Goal: Task Accomplishment & Management: Manage account settings

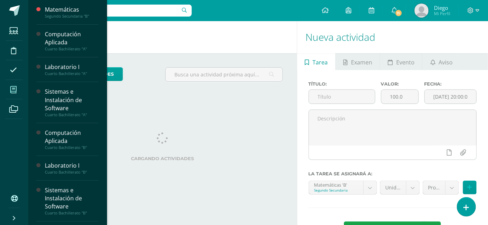
click at [15, 92] on icon at bounding box center [13, 89] width 6 height 7
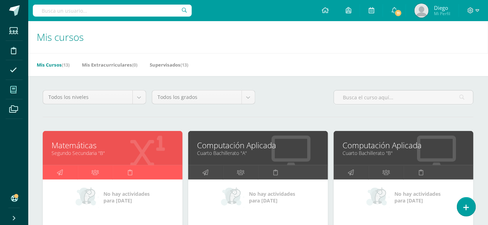
click at [270, 75] on div "Mis Cursos (13) Mis Extracurriculares (0) Supervisados (13)" at bounding box center [266, 64] width 476 height 23
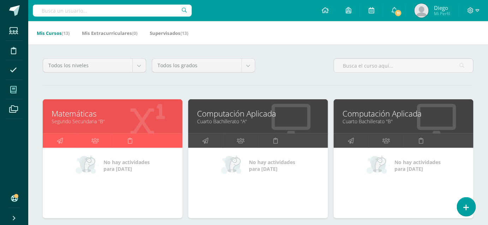
scroll to position [64, 0]
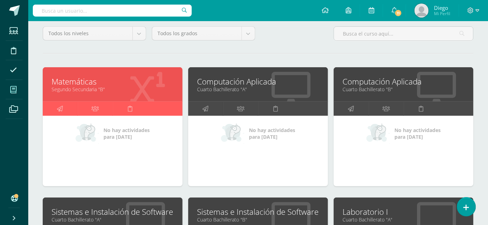
click at [220, 85] on link "Computación Aplicada" at bounding box center [258, 81] width 122 height 11
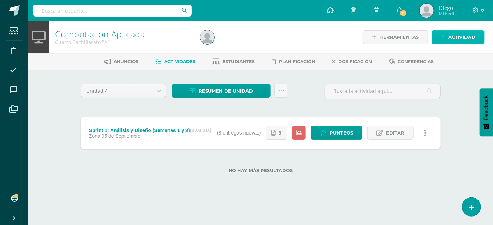
click at [449, 39] on span "Actividad" at bounding box center [461, 37] width 27 height 13
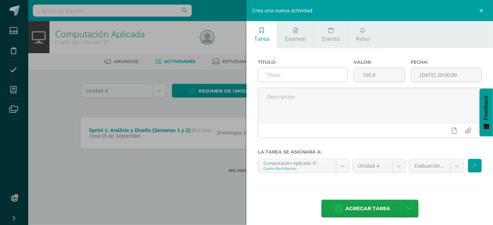
click at [342, 73] on input "text" at bounding box center [302, 75] width 89 height 14
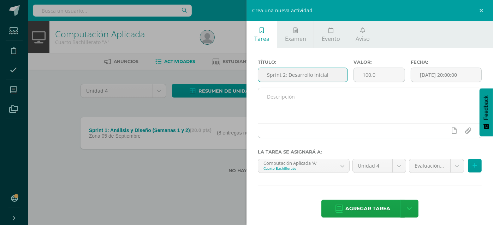
type input "Sprint 2: Desarrollo inicial"
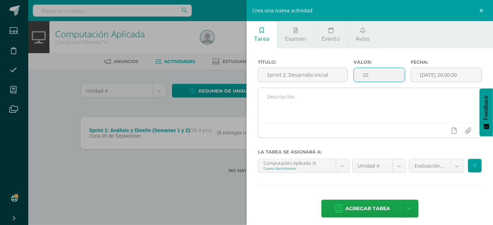
type input "20"
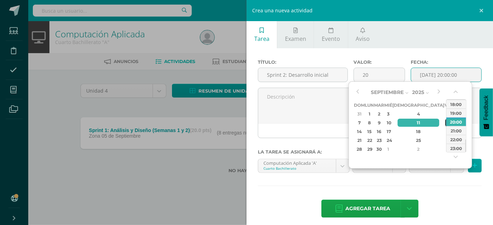
click at [445, 123] on div "12" at bounding box center [448, 123] width 6 height 8
click at [456, 148] on div "23:00" at bounding box center [456, 148] width 20 height 9
type input "2025-09-12 23:00"
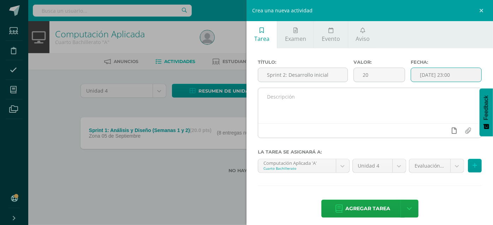
click at [452, 131] on icon at bounding box center [454, 131] width 5 height 6
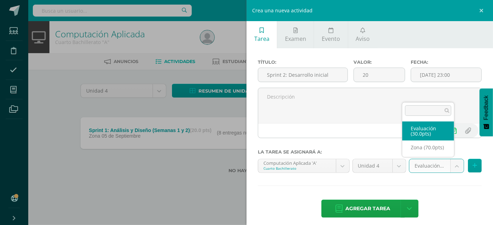
click at [453, 163] on body "Estudiantes Disciplina Asistencia Mis cursos Archivos Soporte Centro de ayuda Ú…" at bounding box center [246, 98] width 493 height 196
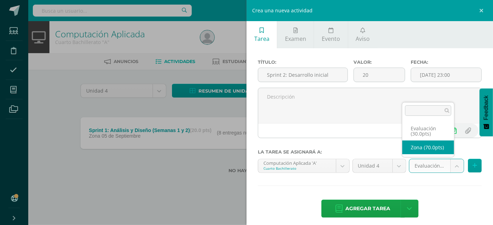
select select "46634"
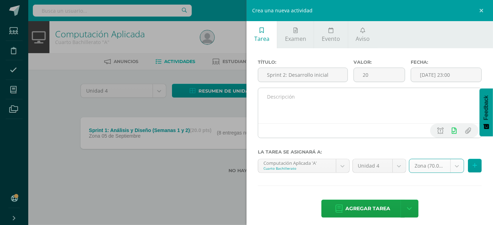
click at [285, 98] on textarea at bounding box center [369, 105] width 223 height 35
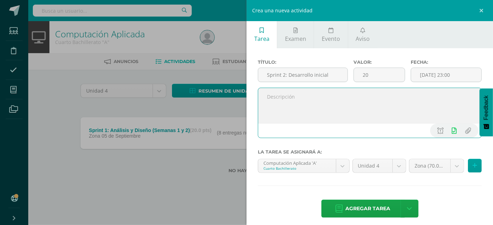
paste textarea "rear estructura de proyecto en CodeIgniter. • Implementar vistas HTML con Boots…"
click at [266, 96] on textarea "rear estructura de proyecto en CodeIgniter. • Implementar vistas HTML con Boots…" at bounding box center [369, 105] width 223 height 35
drag, startPoint x: 269, startPoint y: 111, endPoint x: 265, endPoint y: 111, distance: 3.9
click at [265, 111] on textarea "Crear estructura de proyecto en CodeIgniter. • Implementar vistas HTML con Boot…" at bounding box center [369, 105] width 223 height 35
click at [264, 97] on textarea "Crear estructura de proyecto en CodeIgniter. • Implementar vistas HTML con Boot…" at bounding box center [369, 105] width 223 height 35
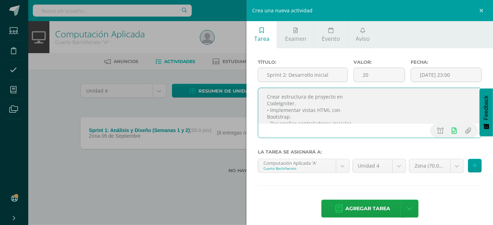
paste textarea "•"
type textarea "• Crear estructura de proyecto en CodeIgniter. • Implementar vistas HTML con Bo…"
click at [472, 164] on icon at bounding box center [474, 166] width 5 height 6
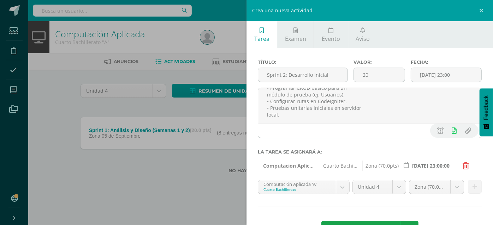
scroll to position [26, 0]
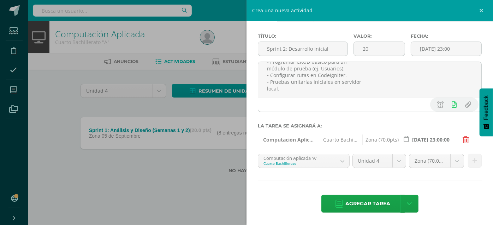
click at [343, 158] on body "Estudiantes Disciplina Asistencia Mis cursos Archivos Soporte Centro de ayuda Ú…" at bounding box center [246, 98] width 493 height 196
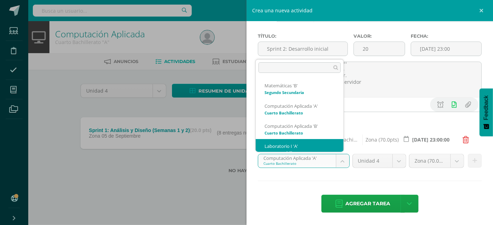
scroll to position [7, 0]
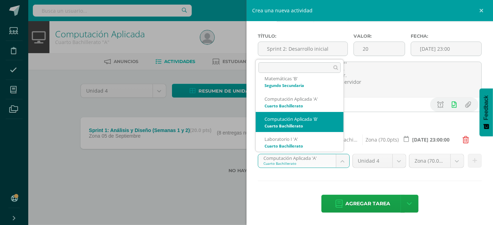
select select "30084"
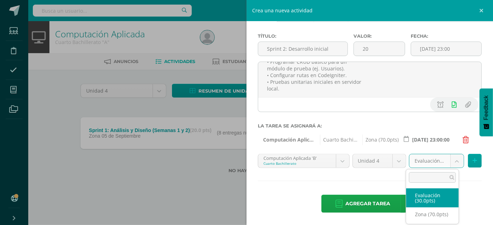
click at [436, 163] on body "Estudiantes Disciplina Asistencia Mis cursos Archivos Soporte Centro de ayuda Ú…" at bounding box center [246, 98] width 493 height 196
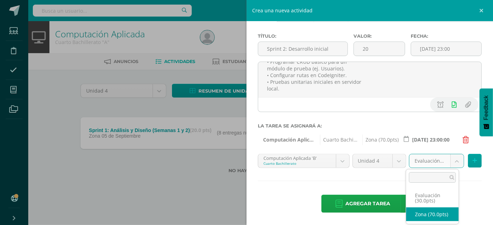
select select "46636"
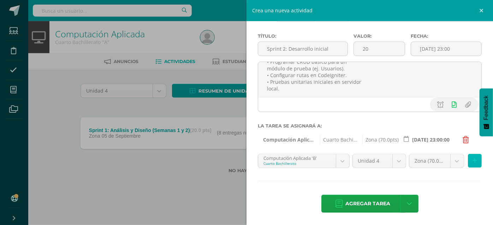
click at [472, 159] on icon at bounding box center [474, 161] width 5 height 6
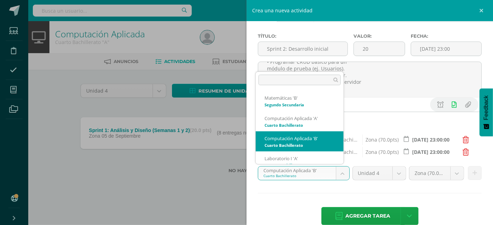
click at [336, 177] on body "Estudiantes Disciplina Asistencia Mis cursos Archivos Soporte Centro de ayuda Ú…" at bounding box center [246, 98] width 493 height 196
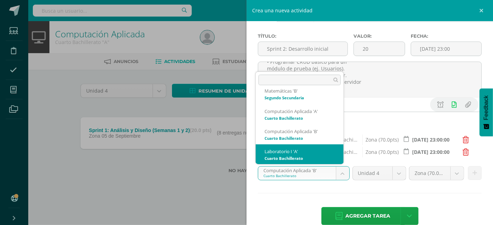
select select "30030"
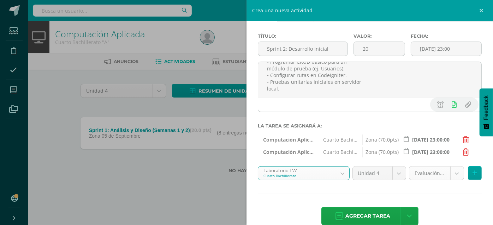
click at [431, 176] on body "Estudiantes Disciplina Asistencia Mis cursos Archivos Soporte Centro de ayuda Ú…" at bounding box center [246, 98] width 493 height 196
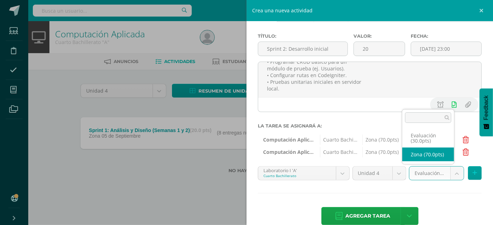
select select "46642"
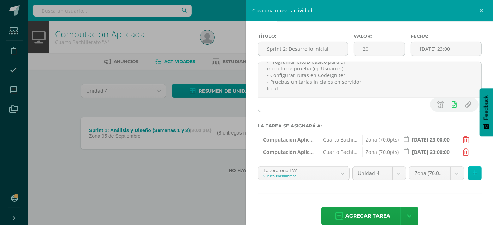
click at [467, 171] on button at bounding box center [474, 174] width 14 height 14
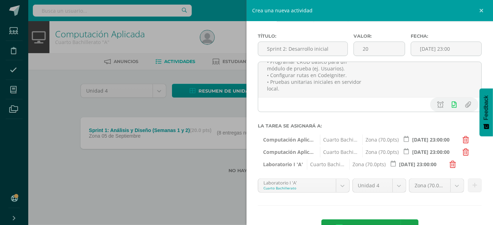
scroll to position [51, 0]
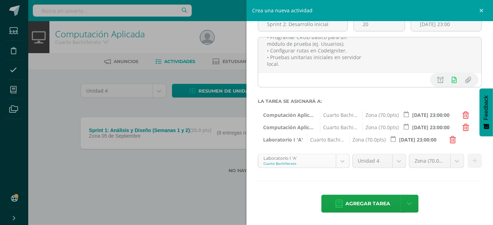
click at [340, 162] on body "Estudiantes Disciplina Asistencia Mis cursos Archivos Soporte Centro de ayuda Ú…" at bounding box center [246, 98] width 493 height 196
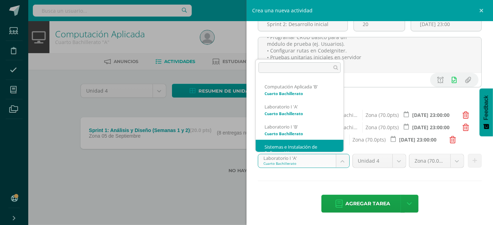
scroll to position [53, 0]
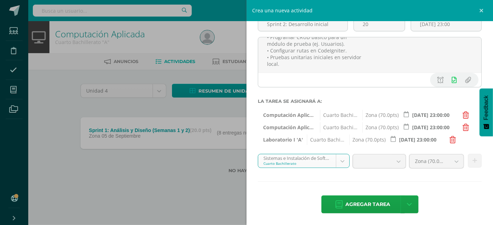
click at [318, 159] on body "Estudiantes Disciplina Asistencia Mis cursos Archivos Soporte Centro de ayuda Ú…" at bounding box center [246, 98] width 493 height 196
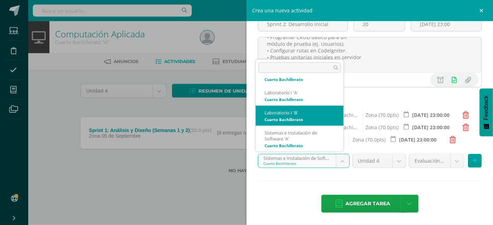
select select "30039"
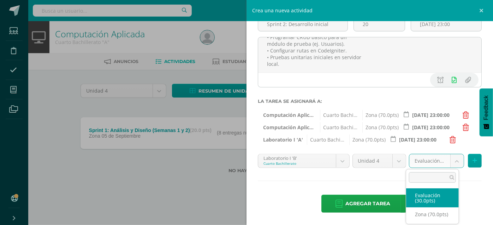
click at [431, 161] on body "Estudiantes Disciplina Asistencia Mis cursos Archivos Soporte Centro de ayuda Ú…" at bounding box center [246, 98] width 493 height 196
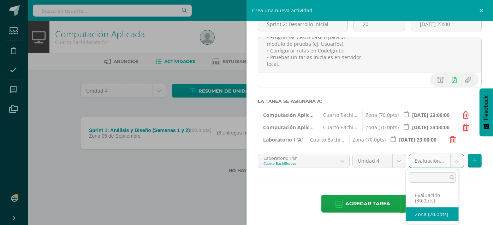
select select "46644"
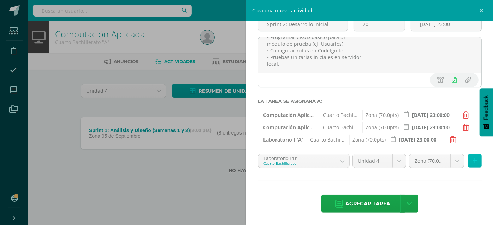
click at [472, 159] on icon at bounding box center [474, 161] width 5 height 6
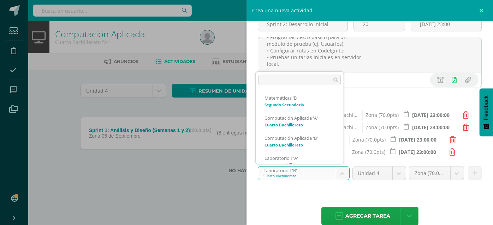
click at [334, 175] on body "Estudiantes Disciplina Asistencia Mis cursos Archivos Soporte Centro de ayuda Ú…" at bounding box center [246, 98] width 493 height 196
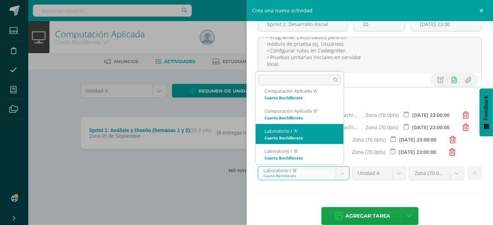
scroll to position [59, 0]
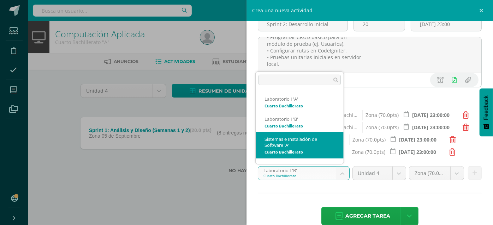
select select "30101"
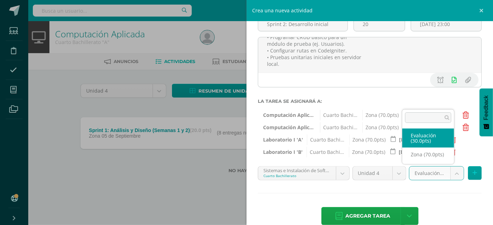
click at [435, 174] on body "Estudiantes Disciplina Asistencia Mis cursos Archivos Soporte Centro de ayuda Ú…" at bounding box center [246, 98] width 493 height 196
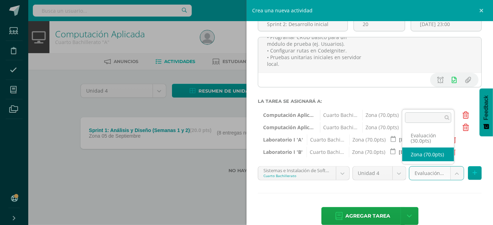
select select "46638"
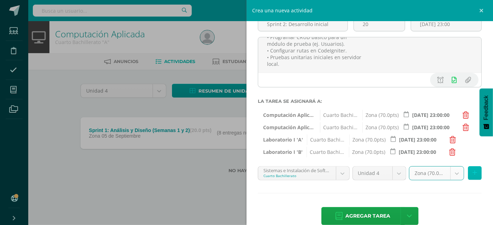
click at [472, 175] on button at bounding box center [474, 174] width 14 height 14
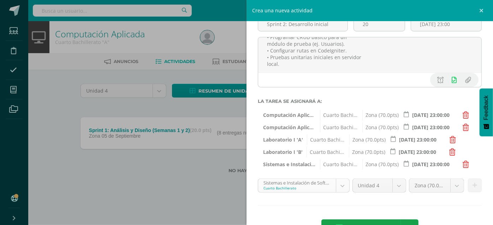
scroll to position [53, 0]
click at [338, 191] on body "Estudiantes Disciplina Asistencia Mis cursos Archivos Soporte Centro de ayuda Ú…" at bounding box center [246, 98] width 493 height 196
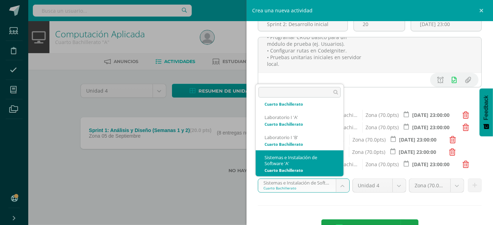
scroll to position [85, 0]
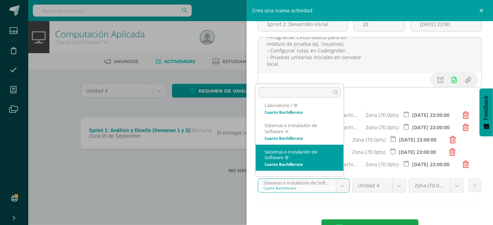
select select "30111"
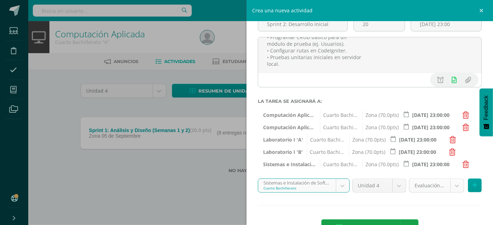
click at [444, 189] on body "Estudiantes Disciplina Asistencia Mis cursos Archivos Soporte Centro de ayuda Ú…" at bounding box center [246, 98] width 493 height 196
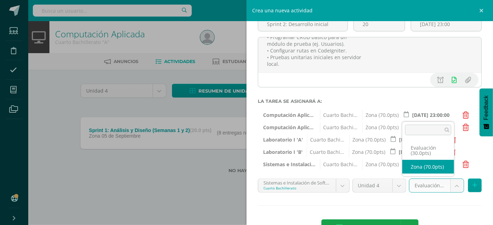
select select "46640"
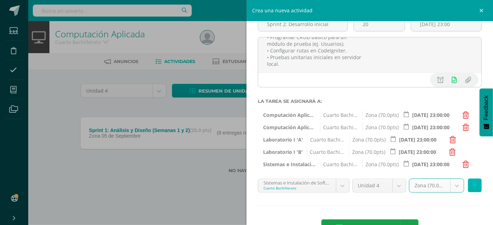
click at [472, 184] on icon at bounding box center [474, 186] width 5 height 6
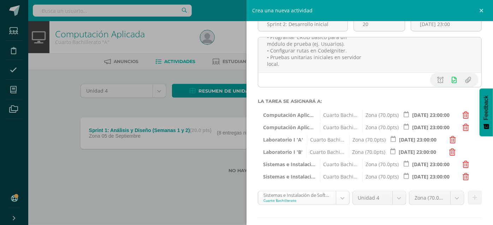
scroll to position [83, 0]
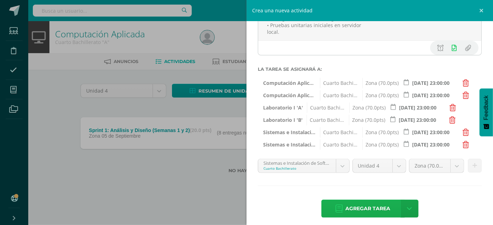
click at [357, 208] on span "Agregar tarea" at bounding box center [367, 208] width 45 height 17
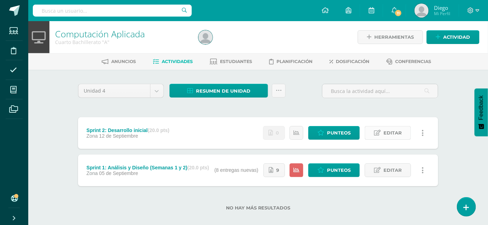
click at [404, 131] on link "Editar" at bounding box center [387, 133] width 46 height 14
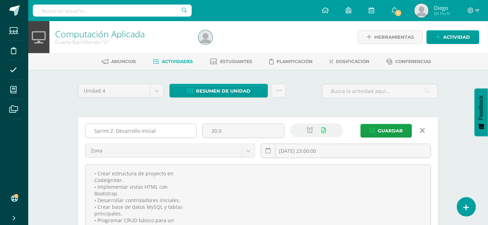
click at [165, 132] on input "Sprint 2: Desarrollo inicial" at bounding box center [140, 131] width 111 height 14
type input "Sprint 2: Desarrollo inicial (Semanas 3 y 4)"
click at [370, 132] on icon "submit" at bounding box center [371, 131] width 5 height 6
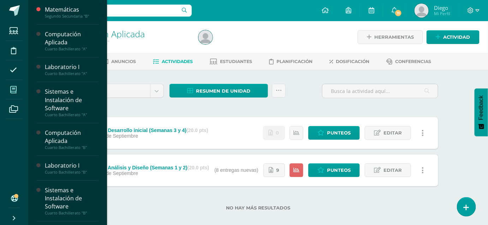
click at [13, 86] on icon at bounding box center [13, 89] width 6 height 7
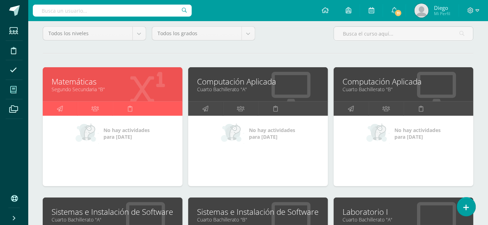
scroll to position [160, 0]
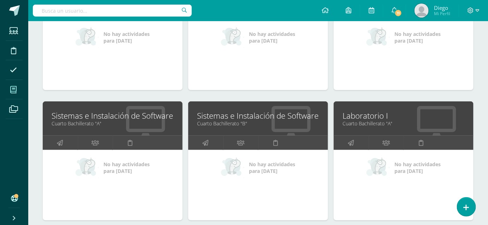
click at [91, 114] on link "Sistemas e Instalación de Software" at bounding box center [113, 115] width 122 height 11
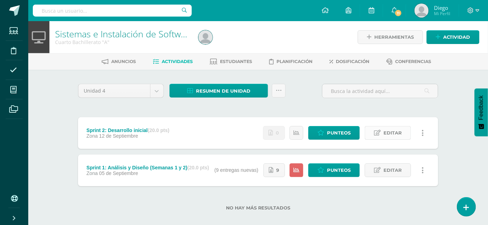
click at [398, 133] on span "Editar" at bounding box center [392, 133] width 18 height 13
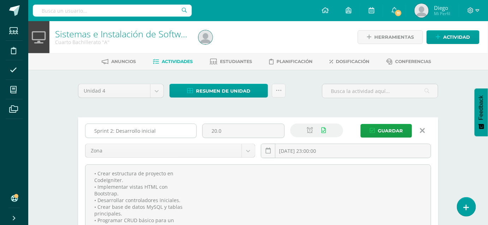
click at [166, 131] on input "Sprint 2: Desarrollo inicial" at bounding box center [140, 131] width 111 height 14
type input "Sprint 2: Desarrollo inicial (Semanas 3 y 4)"
click at [401, 132] on span "Guardar" at bounding box center [390, 131] width 25 height 13
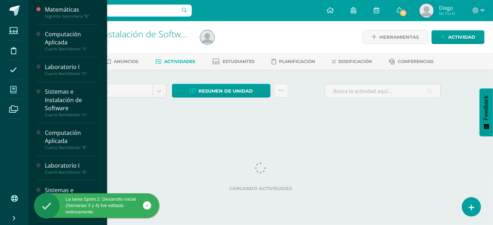
click at [16, 93] on span at bounding box center [14, 90] width 16 height 16
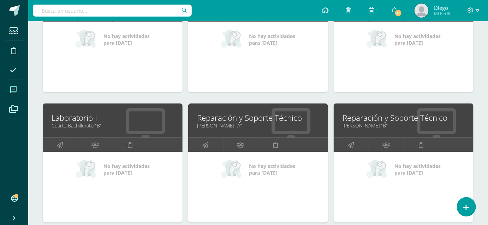
scroll to position [128, 0]
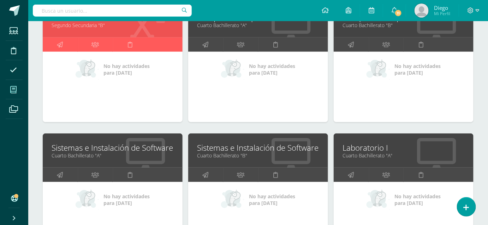
click at [372, 151] on link "Laboratorio I" at bounding box center [403, 148] width 122 height 11
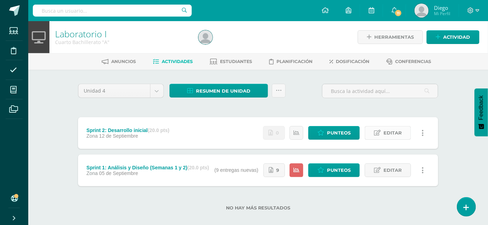
click at [387, 134] on span "Editar" at bounding box center [392, 133] width 18 height 13
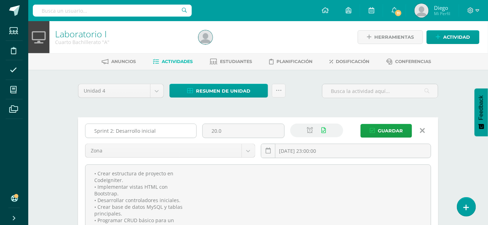
click at [185, 131] on input "Sprint 2: Desarrollo inicial" at bounding box center [140, 131] width 111 height 14
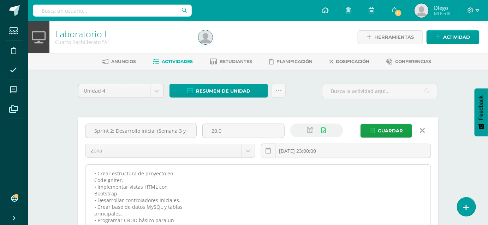
type input "Sprint 2: Desarrollo inicial (Semana 3 y 4)"
click at [257, 213] on textarea "• Crear estructura de proyecto en CodeIgniter. • Implementar vistas HTML con Bo…" at bounding box center [257, 204] width 345 height 78
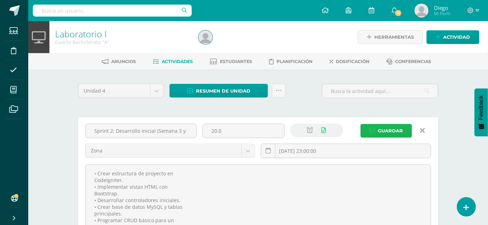
click at [390, 128] on span "Guardar" at bounding box center [390, 131] width 25 height 13
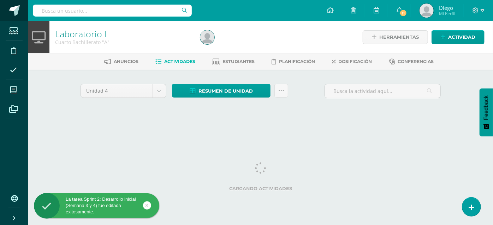
click at [11, 2] on link at bounding box center [14, 10] width 28 height 21
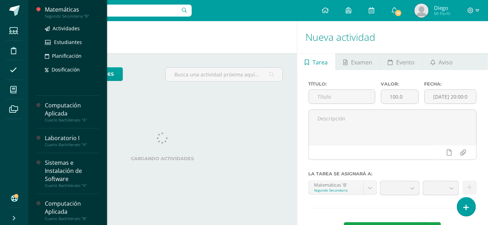
click at [58, 12] on div "Matemáticas" at bounding box center [72, 10] width 54 height 8
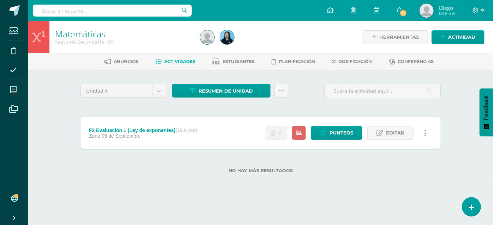
click at [194, 160] on div "No hay más resultados" at bounding box center [260, 165] width 360 height 33
click at [390, 107] on div "Unidad 4 Unidad 1 Unidad 2 Unidad 3 Unidad 4 Resumen de unidad Descargar como H…" at bounding box center [261, 133] width 366 height 98
click at [155, 169] on label "No hay más resultados" at bounding box center [260, 170] width 360 height 5
click at [156, 169] on label "No hay más resultados" at bounding box center [260, 170] width 360 height 5
